Goal: Navigation & Orientation: Find specific page/section

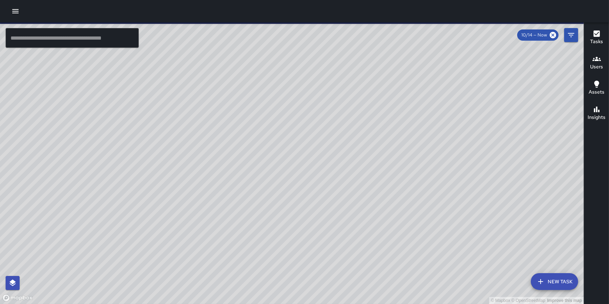
click at [10, 8] on button "button" at bounding box center [15, 11] width 14 height 14
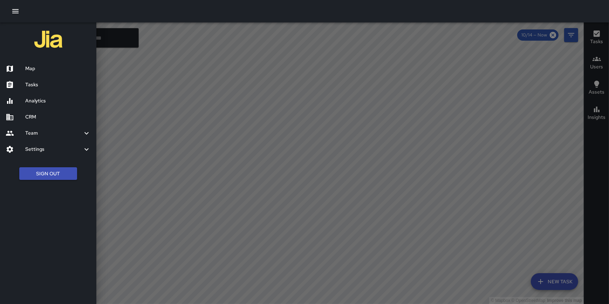
click at [35, 115] on h6 "CRM" at bounding box center [57, 117] width 65 height 8
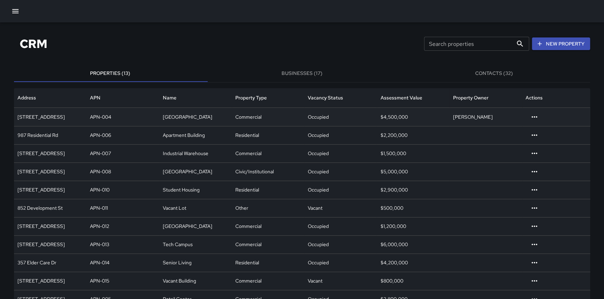
click at [113, 115] on div "APN-004" at bounding box center [123, 117] width 73 height 18
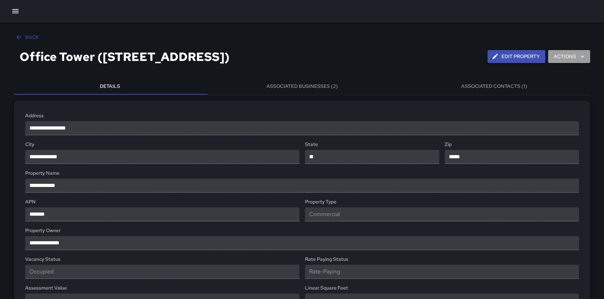
click at [590, 57] on button "Actions" at bounding box center [569, 56] width 42 height 13
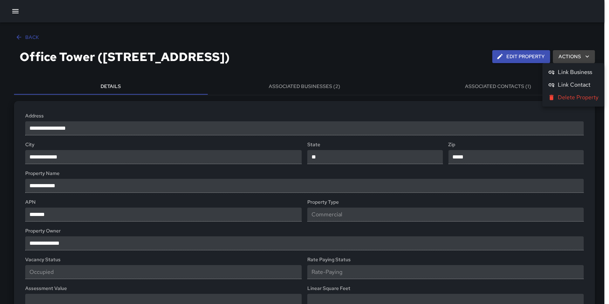
click at [404, 70] on div at bounding box center [304, 152] width 609 height 304
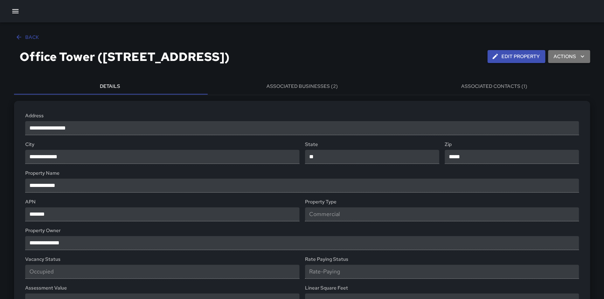
click at [580, 58] on button "Actions" at bounding box center [569, 56] width 42 height 13
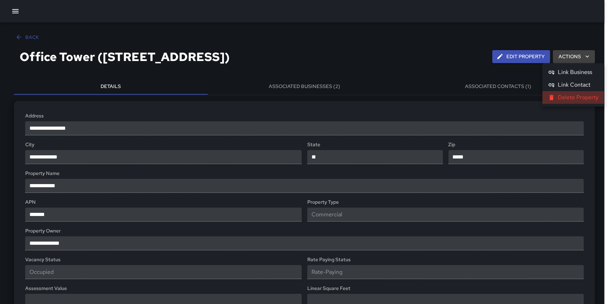
click at [580, 95] on li "Delete Property" at bounding box center [573, 97] width 62 height 13
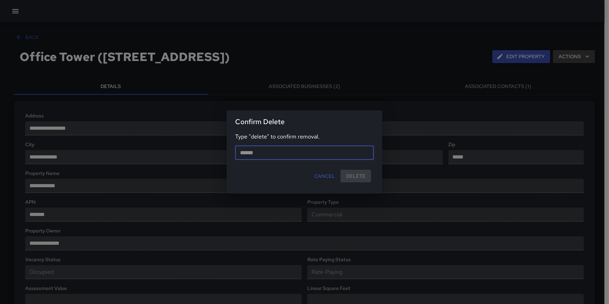
click at [323, 175] on button "Cancel" at bounding box center [324, 176] width 26 height 13
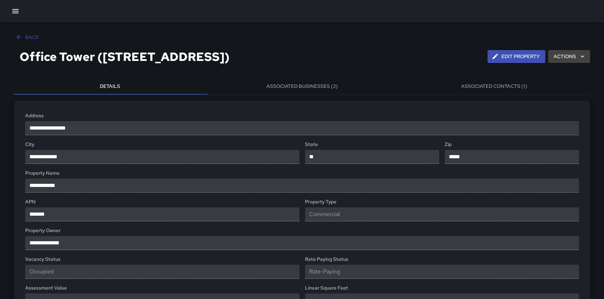
click at [332, 54] on h4 "Office Tower ([STREET_ADDRESS])" at bounding box center [251, 56] width 462 height 15
click at [26, 38] on button "Back" at bounding box center [28, 37] width 28 height 13
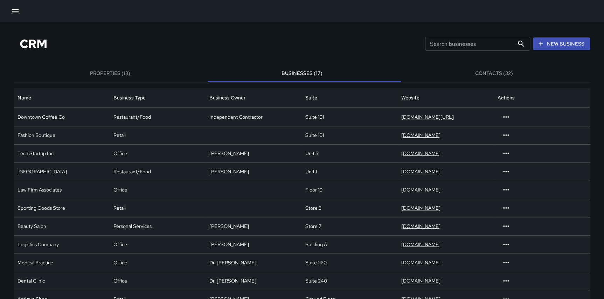
click at [504, 76] on button "Contacts (32)" at bounding box center [494, 73] width 192 height 17
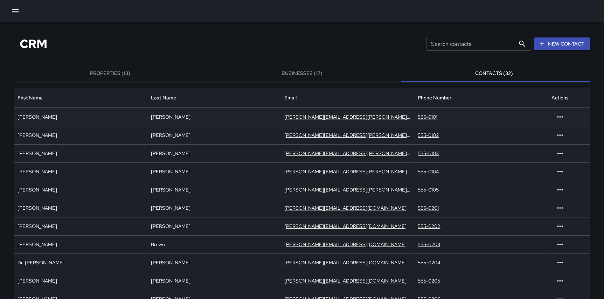
click at [124, 112] on div "[PERSON_NAME]" at bounding box center [80, 117] width 133 height 18
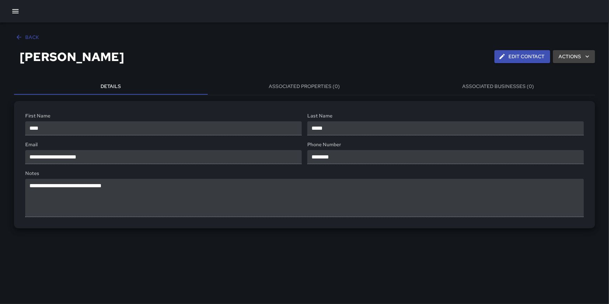
click at [20, 35] on icon "button" at bounding box center [18, 37] width 7 height 7
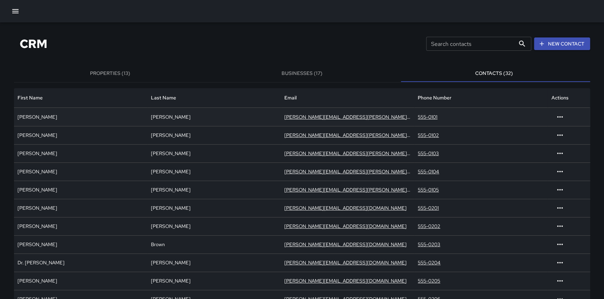
click at [34, 112] on div "[PERSON_NAME]" at bounding box center [80, 117] width 133 height 18
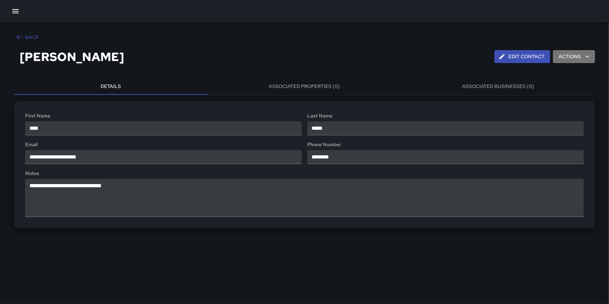
click at [583, 56] on button "Actions" at bounding box center [574, 56] width 42 height 13
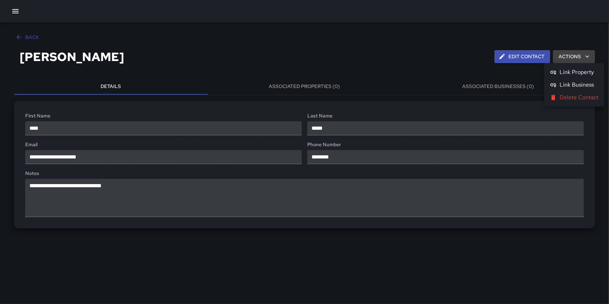
click at [412, 56] on div at bounding box center [304, 152] width 609 height 304
click at [31, 38] on button "Back" at bounding box center [28, 37] width 28 height 13
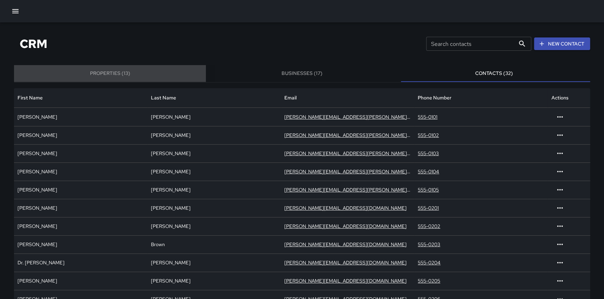
click at [114, 80] on button "Properties (13)" at bounding box center [110, 73] width 192 height 17
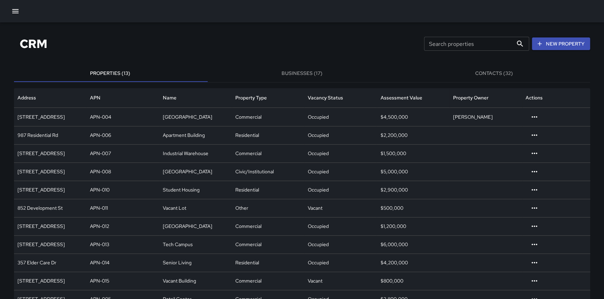
click at [325, 73] on button "Businesses (17)" at bounding box center [302, 73] width 192 height 17
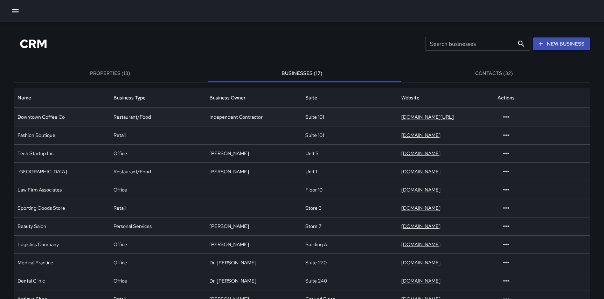
click at [486, 113] on div "[DOMAIN_NAME][URL]" at bounding box center [446, 117] width 96 height 18
click at [346, 112] on div "Suite 101" at bounding box center [350, 117] width 96 height 18
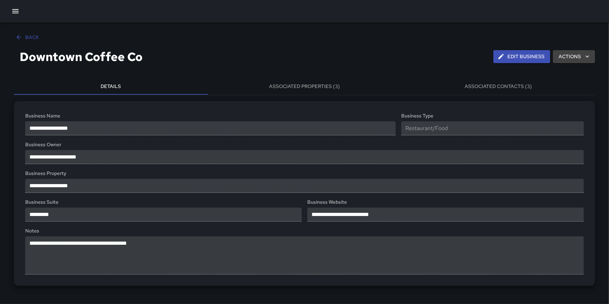
click at [338, 86] on button "Associated Properties (3)" at bounding box center [305, 86] width 194 height 17
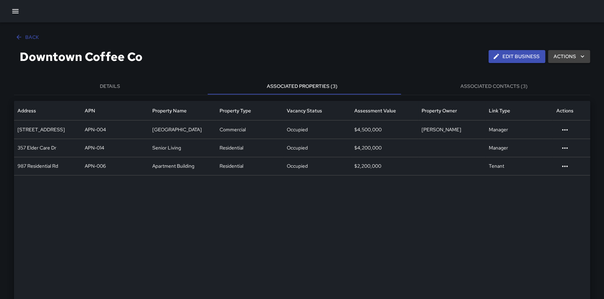
click at [474, 84] on button "Associated Contacts (3)" at bounding box center [494, 86] width 192 height 17
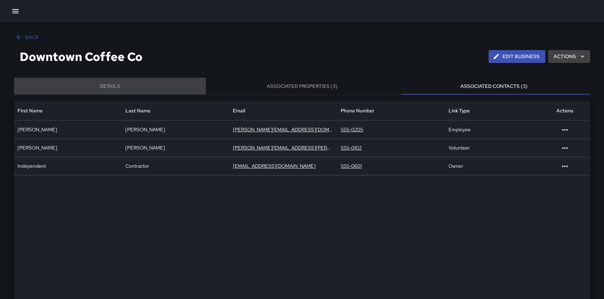
click at [112, 84] on button "Details" at bounding box center [110, 86] width 192 height 17
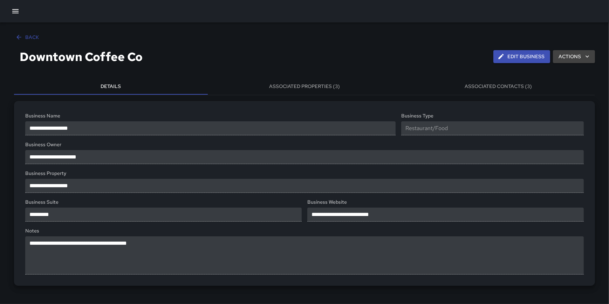
click at [313, 80] on button "Associated Properties (3)" at bounding box center [305, 86] width 194 height 17
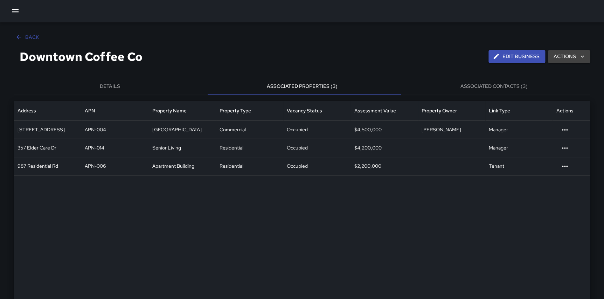
click at [480, 84] on button "Associated Contacts (3)" at bounding box center [494, 86] width 192 height 17
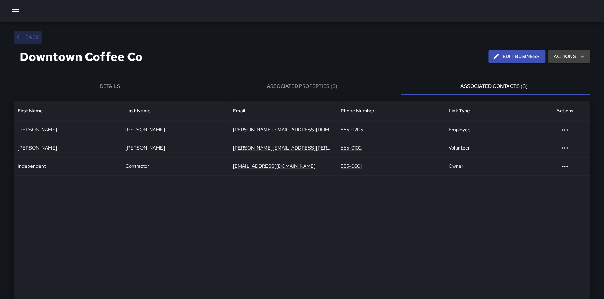
click at [26, 35] on button "Back" at bounding box center [28, 37] width 28 height 13
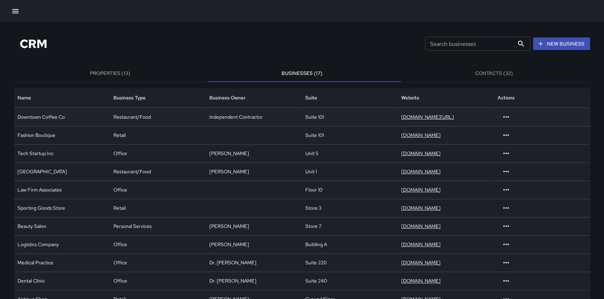
click at [69, 118] on div "Downtown Coffee Co" at bounding box center [62, 117] width 96 height 18
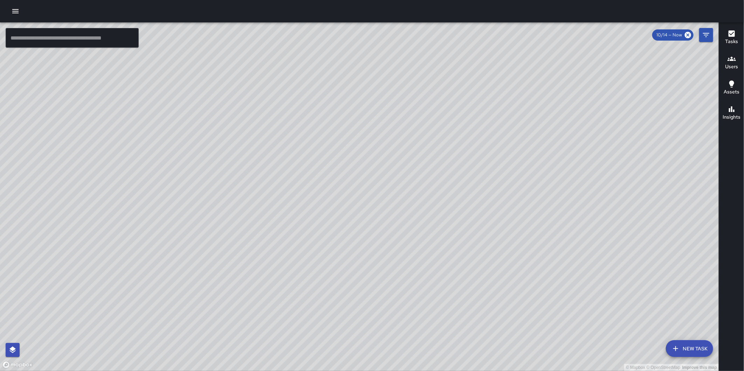
click at [15, 12] on icon "button" at bounding box center [15, 11] width 8 height 8
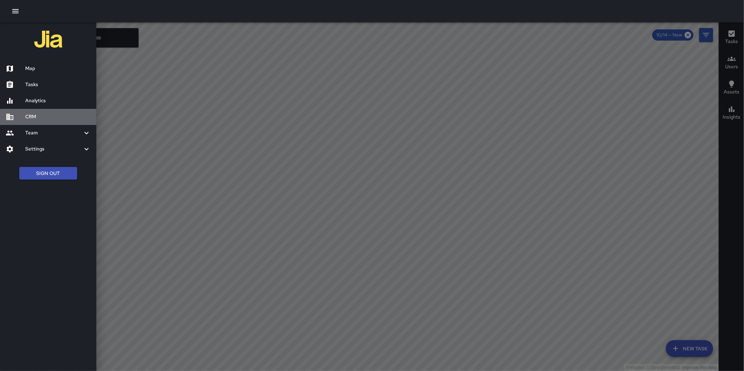
click at [36, 113] on h6 "CRM" at bounding box center [57, 117] width 65 height 8
